Goal: Navigation & Orientation: Find specific page/section

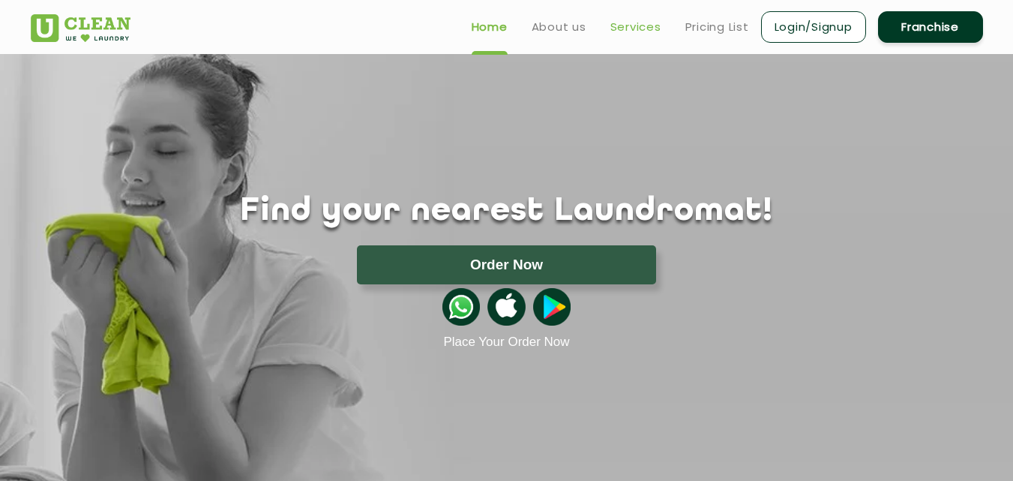
click at [629, 24] on link "Services" at bounding box center [635, 27] width 51 height 18
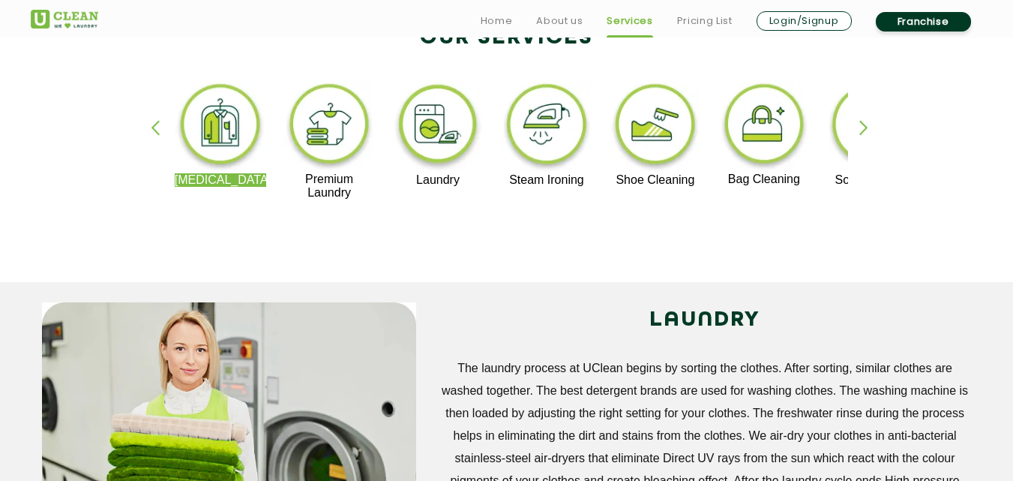
scroll to position [375, 0]
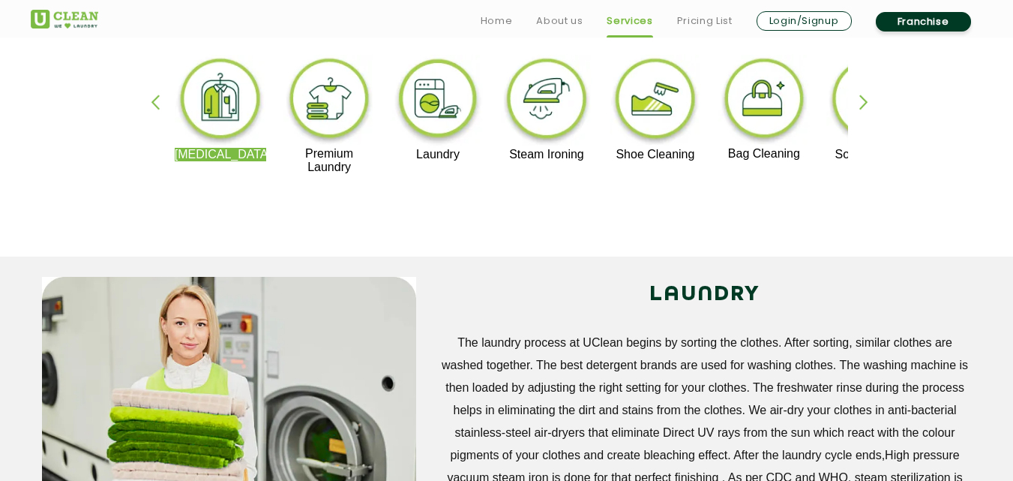
click at [858, 97] on div "[MEDICAL_DATA] Premium Laundry Laundry Steam Ironing Shoe Cleaning Bag Cleaning…" at bounding box center [506, 122] width 975 height 270
click at [867, 104] on div "button" at bounding box center [870, 114] width 22 height 41
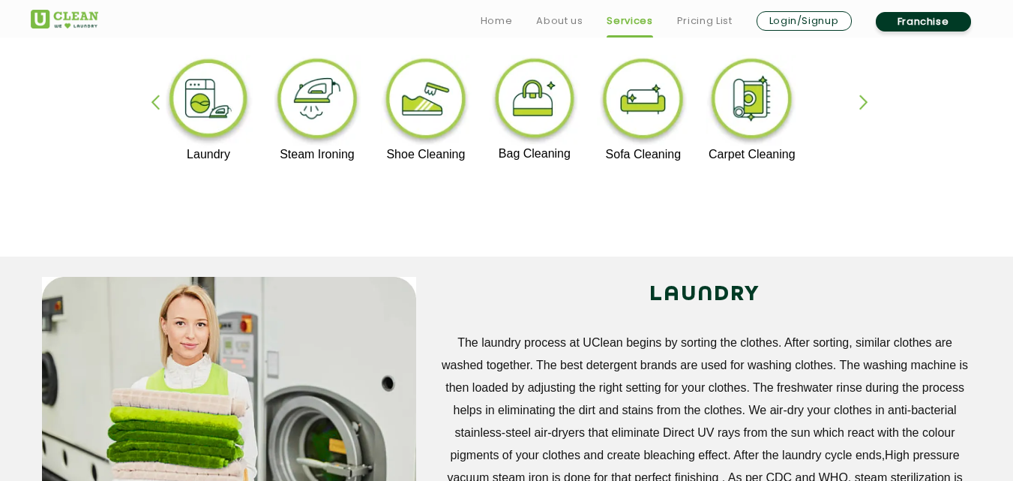
click at [867, 104] on div "button" at bounding box center [870, 114] width 22 height 41
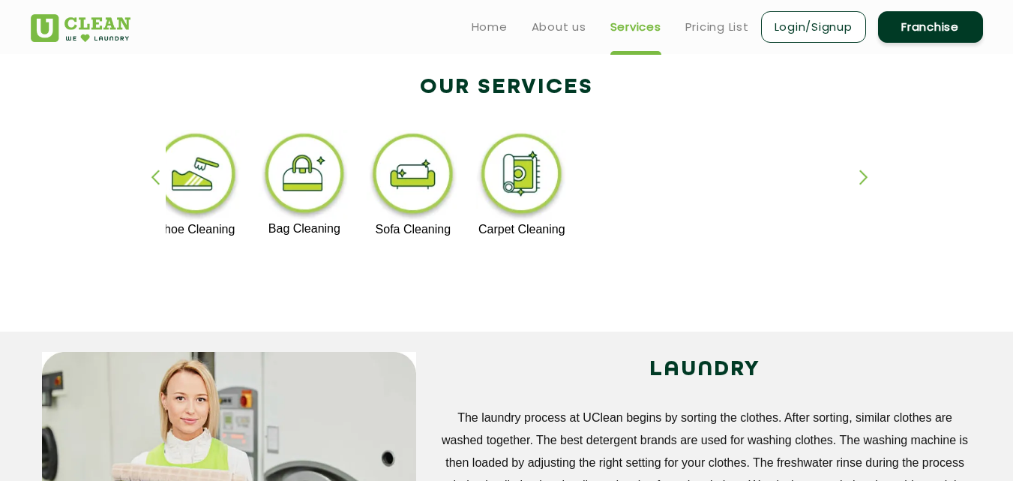
scroll to position [225, 0]
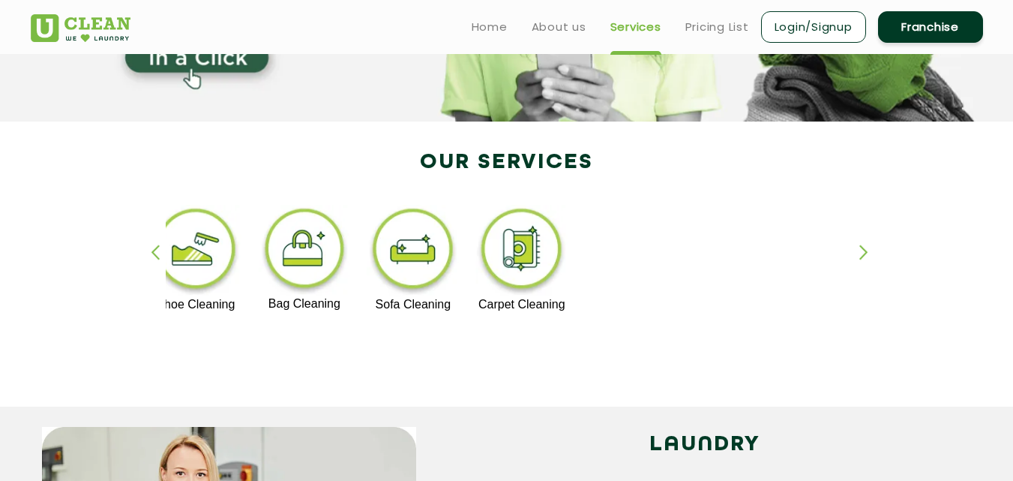
click at [154, 253] on div "button" at bounding box center [162, 264] width 22 height 41
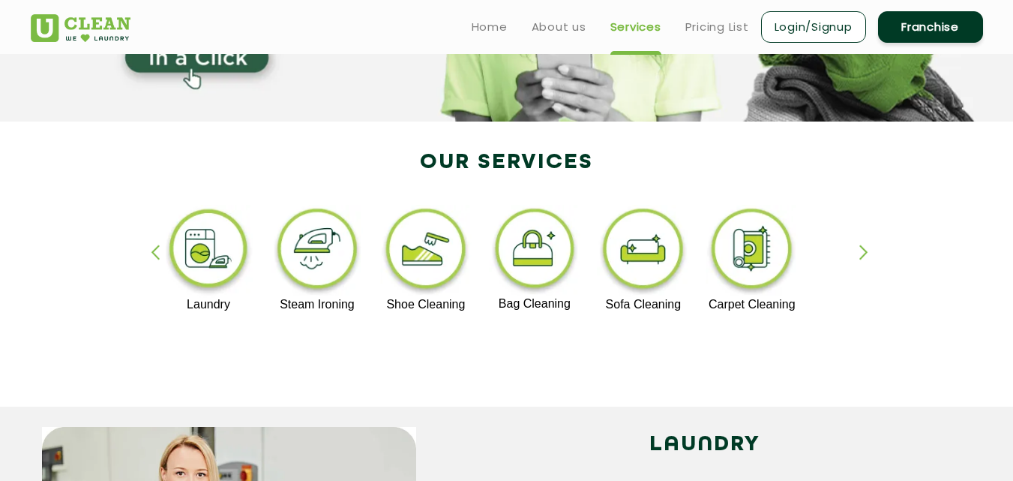
click at [154, 253] on div "button" at bounding box center [162, 264] width 22 height 41
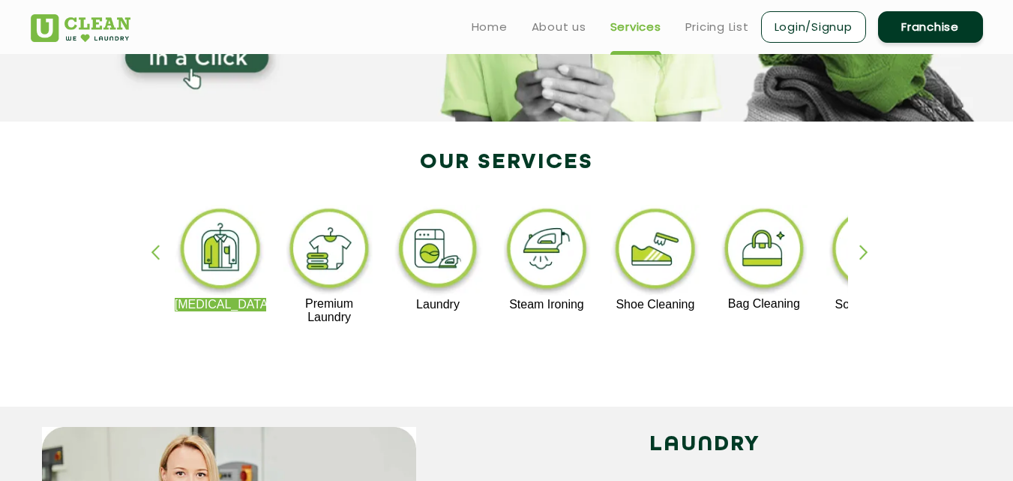
click at [154, 253] on div "button" at bounding box center [162, 264] width 22 height 41
